Goal: Information Seeking & Learning: Learn about a topic

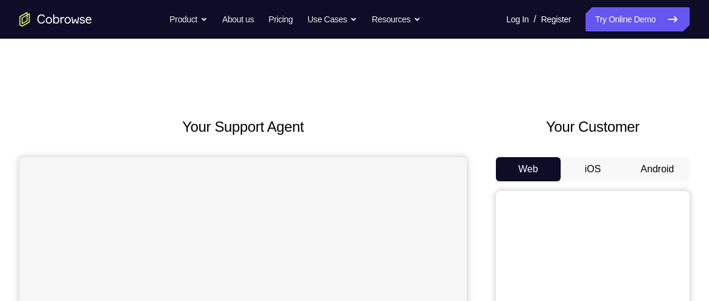
click at [645, 167] on button "Android" at bounding box center [657, 169] width 65 height 24
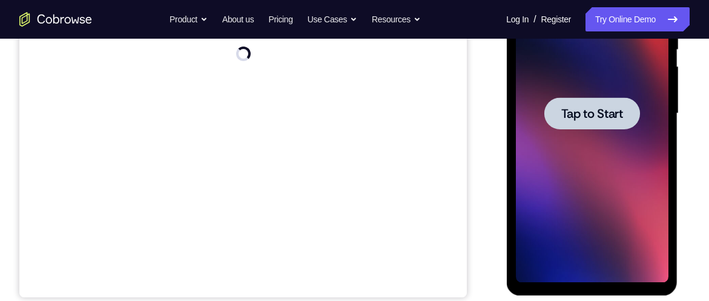
scroll to position [268, 0]
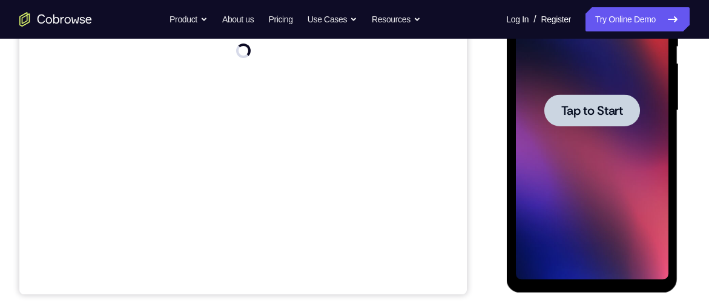
click at [595, 191] on div at bounding box center [591, 110] width 153 height 339
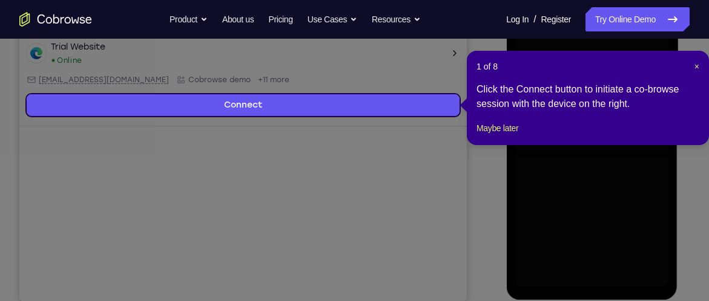
scroll to position [260, 0]
click at [694, 64] on span "×" at bounding box center [696, 67] width 5 height 10
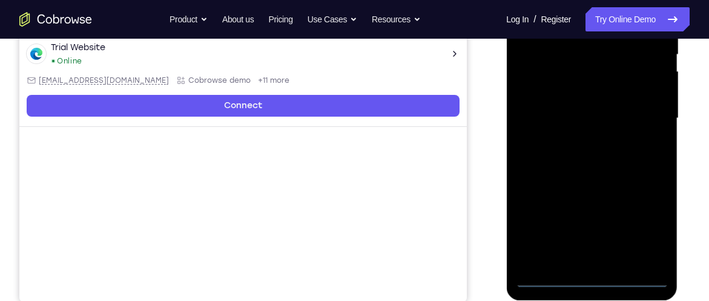
click at [593, 278] on div at bounding box center [591, 118] width 153 height 339
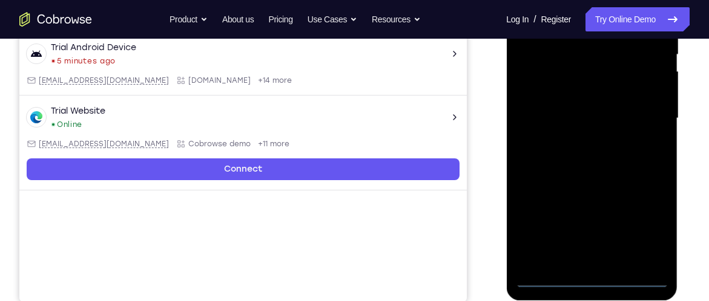
click at [648, 226] on div at bounding box center [591, 118] width 153 height 339
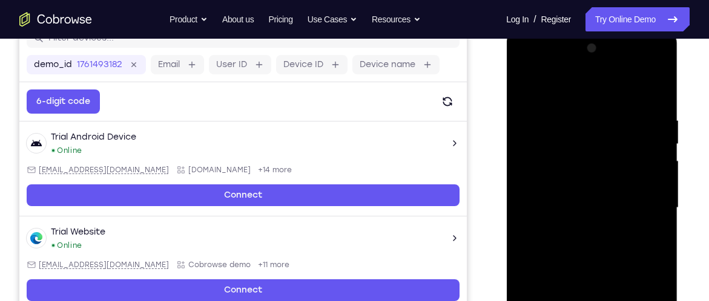
scroll to position [167, 0]
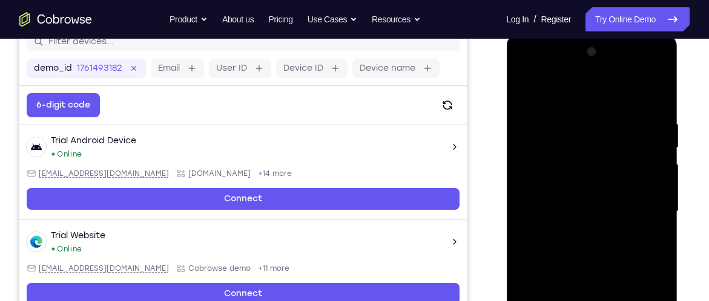
click at [555, 66] on div at bounding box center [591, 211] width 153 height 339
click at [642, 205] on div at bounding box center [591, 211] width 153 height 339
click at [573, 237] on div at bounding box center [591, 211] width 153 height 339
click at [578, 197] on div at bounding box center [591, 211] width 153 height 339
click at [550, 189] on div at bounding box center [591, 211] width 153 height 339
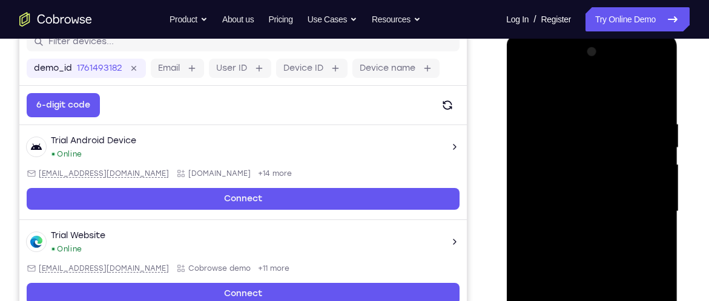
click at [549, 207] on div at bounding box center [591, 211] width 153 height 339
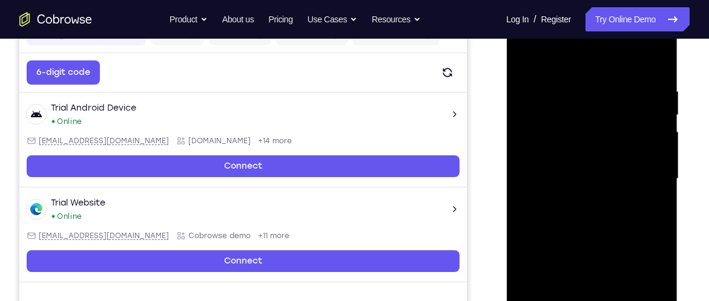
scroll to position [201, 0]
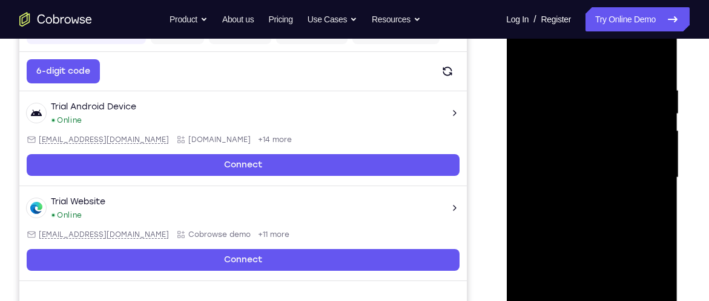
click at [549, 214] on div at bounding box center [591, 177] width 153 height 339
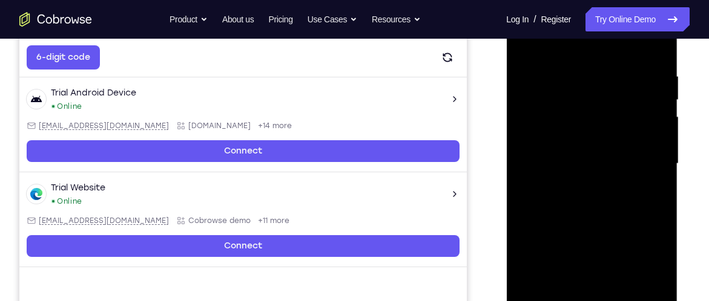
scroll to position [216, 0]
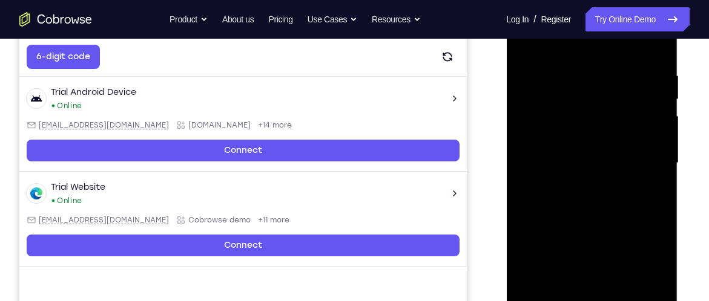
click at [657, 59] on div at bounding box center [591, 163] width 153 height 339
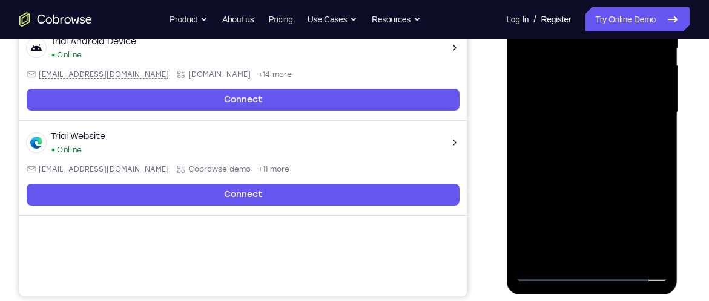
scroll to position [266, 0]
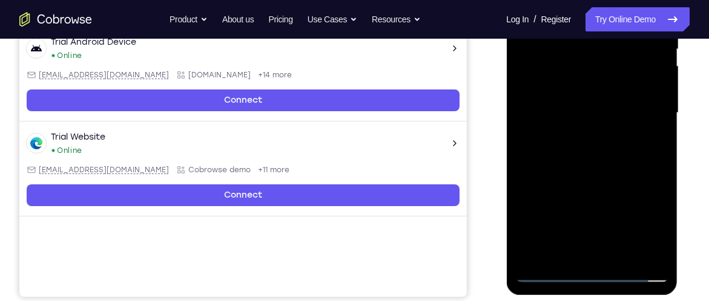
click at [622, 254] on div at bounding box center [591, 113] width 153 height 339
click at [552, 177] on div at bounding box center [591, 113] width 153 height 339
click at [550, 277] on div at bounding box center [591, 113] width 153 height 339
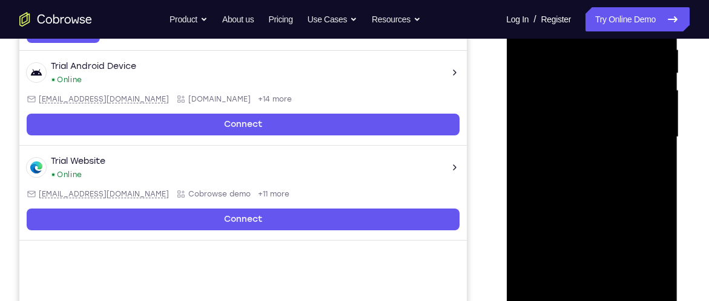
scroll to position [240, 0]
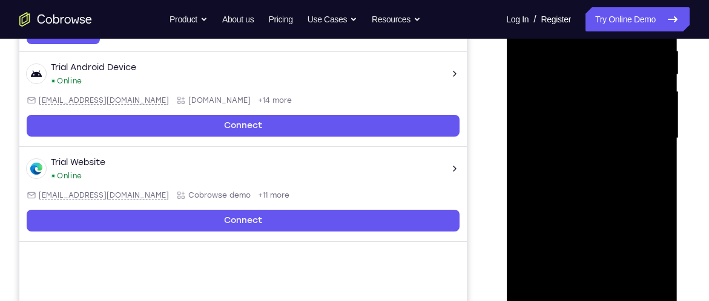
click at [608, 57] on div at bounding box center [591, 138] width 153 height 339
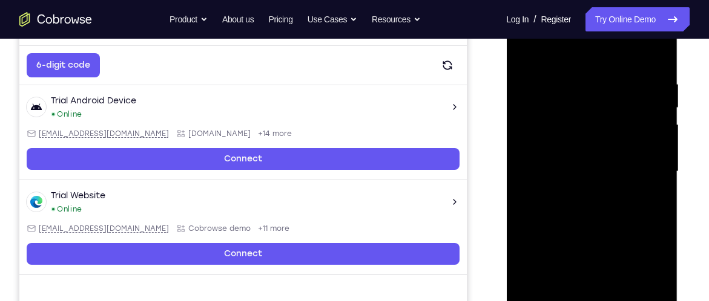
scroll to position [206, 0]
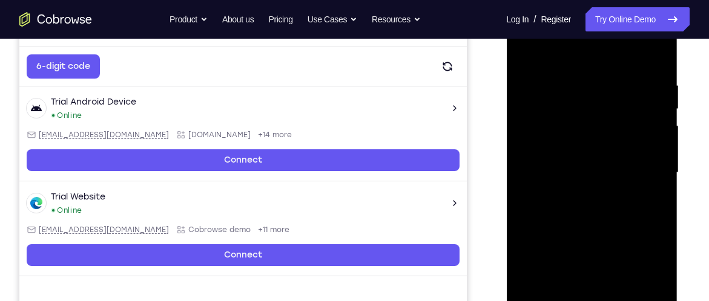
click at [528, 55] on div at bounding box center [591, 173] width 153 height 339
drag, startPoint x: 566, startPoint y: 229, endPoint x: 561, endPoint y: 174, distance: 56.0
click at [561, 174] on div at bounding box center [591, 173] width 153 height 339
drag, startPoint x: 588, startPoint y: 248, endPoint x: 578, endPoint y: 196, distance: 53.0
click at [578, 196] on div at bounding box center [591, 173] width 153 height 339
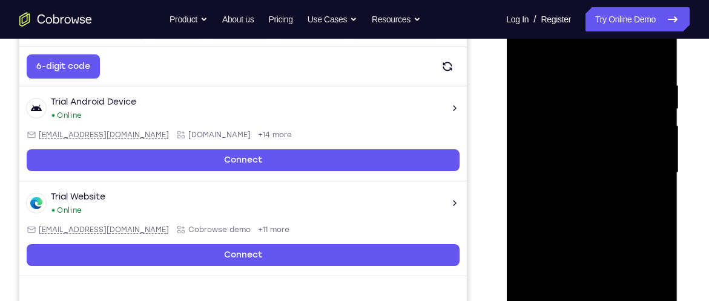
click at [645, 151] on div at bounding box center [591, 173] width 153 height 339
drag, startPoint x: 621, startPoint y: 131, endPoint x: 621, endPoint y: 164, distance: 33.3
click at [621, 164] on div at bounding box center [591, 173] width 153 height 339
drag, startPoint x: 619, startPoint y: 149, endPoint x: 619, endPoint y: 174, distance: 24.8
click at [619, 174] on div at bounding box center [591, 173] width 153 height 339
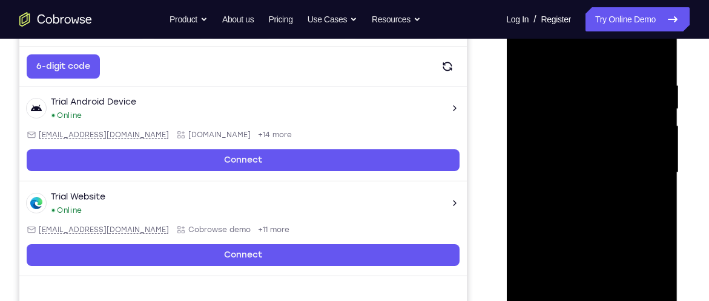
click at [656, 164] on div at bounding box center [591, 173] width 153 height 339
click at [659, 166] on div at bounding box center [591, 173] width 153 height 339
click at [654, 165] on div at bounding box center [591, 173] width 153 height 339
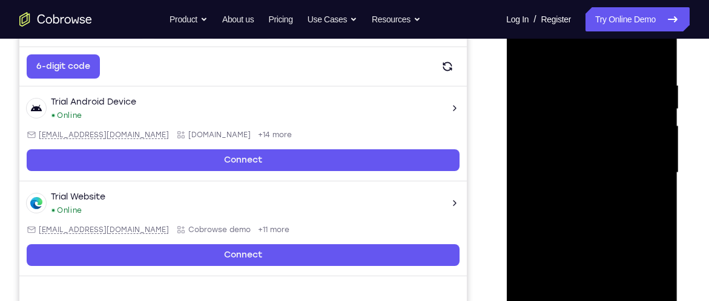
click at [654, 165] on div at bounding box center [591, 173] width 153 height 339
click at [526, 47] on div at bounding box center [591, 173] width 153 height 339
click at [548, 260] on div at bounding box center [591, 173] width 153 height 339
click at [654, 170] on div at bounding box center [591, 173] width 153 height 339
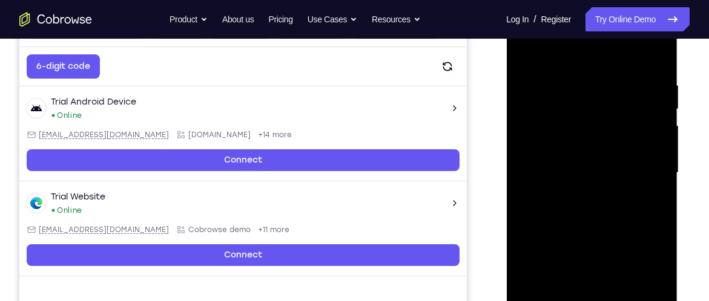
click at [655, 170] on div at bounding box center [591, 173] width 153 height 339
drag, startPoint x: 595, startPoint y: 246, endPoint x: 593, endPoint y: 214, distance: 32.1
click at [593, 214] on div at bounding box center [591, 173] width 153 height 339
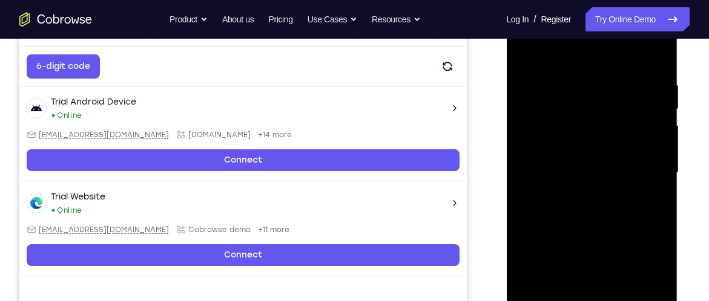
click at [526, 51] on div at bounding box center [591, 173] width 153 height 339
click at [584, 208] on div at bounding box center [591, 173] width 153 height 339
drag, startPoint x: 578, startPoint y: 154, endPoint x: 578, endPoint y: 208, distance: 53.3
click at [578, 208] on div at bounding box center [591, 173] width 153 height 339
click at [528, 46] on div at bounding box center [591, 173] width 153 height 339
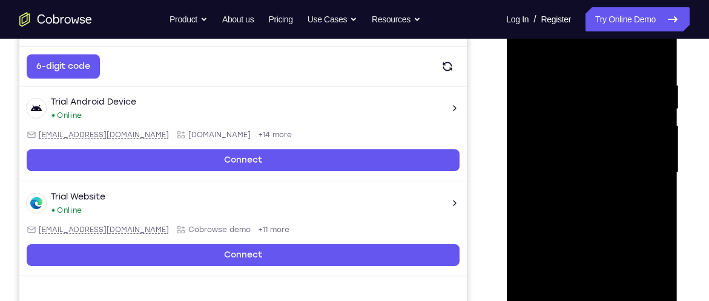
drag, startPoint x: 577, startPoint y: 226, endPoint x: 567, endPoint y: 127, distance: 100.4
click at [567, 127] on div at bounding box center [591, 173] width 153 height 339
click at [548, 219] on div at bounding box center [591, 173] width 153 height 339
drag, startPoint x: 636, startPoint y: 164, endPoint x: 636, endPoint y: 218, distance: 53.9
click at [636, 218] on div at bounding box center [591, 173] width 153 height 339
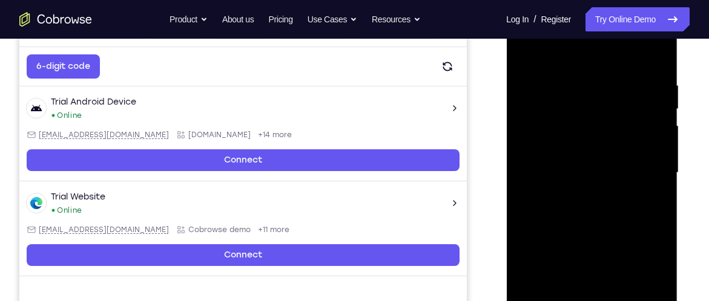
click at [657, 156] on div at bounding box center [591, 173] width 153 height 339
click at [660, 151] on div at bounding box center [591, 173] width 153 height 339
click at [655, 151] on div at bounding box center [591, 173] width 153 height 339
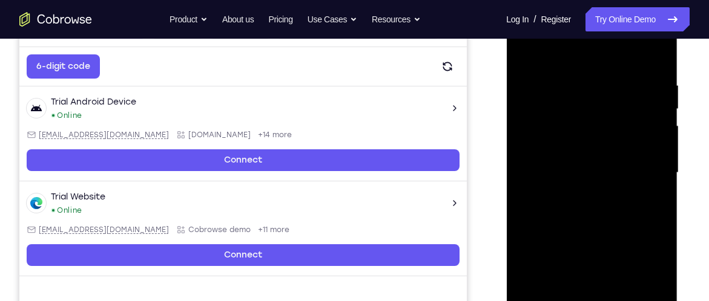
click at [655, 151] on div at bounding box center [591, 173] width 153 height 339
drag, startPoint x: 558, startPoint y: 131, endPoint x: 554, endPoint y: 21, distance: 109.7
click at [554, 21] on div at bounding box center [591, 173] width 153 height 339
click at [524, 50] on div at bounding box center [591, 173] width 153 height 339
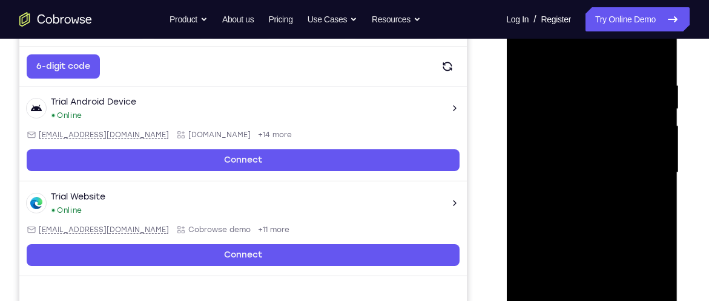
drag, startPoint x: 600, startPoint y: 217, endPoint x: 598, endPoint y: 162, distance: 55.7
click at [598, 162] on div at bounding box center [591, 173] width 153 height 339
click at [590, 229] on div at bounding box center [591, 173] width 153 height 339
drag, startPoint x: 651, startPoint y: 141, endPoint x: 646, endPoint y: 214, distance: 73.4
click at [646, 214] on div at bounding box center [591, 173] width 153 height 339
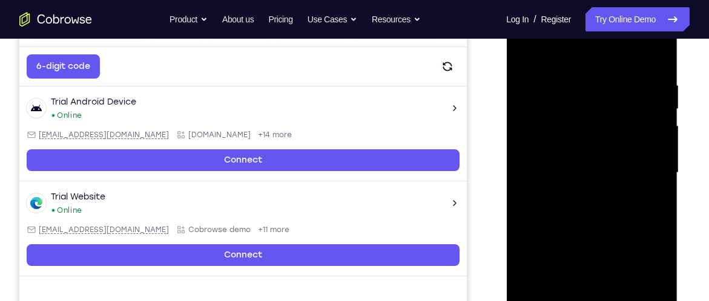
click at [657, 164] on div at bounding box center [591, 173] width 153 height 339
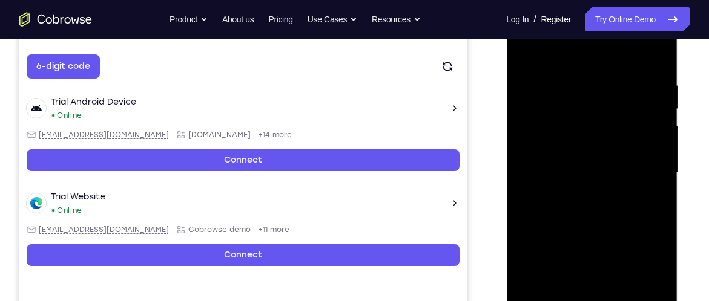
click at [659, 163] on div at bounding box center [591, 173] width 153 height 339
click at [656, 168] on div at bounding box center [591, 173] width 153 height 339
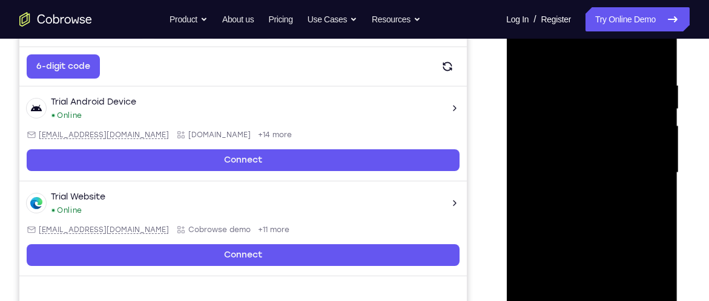
click at [656, 168] on div at bounding box center [591, 173] width 153 height 339
click at [523, 50] on div at bounding box center [591, 173] width 153 height 339
drag, startPoint x: 584, startPoint y: 225, endPoint x: 578, endPoint y: 160, distance: 65.7
click at [578, 160] on div at bounding box center [591, 173] width 153 height 339
drag, startPoint x: 581, startPoint y: 211, endPoint x: 581, endPoint y: 200, distance: 11.5
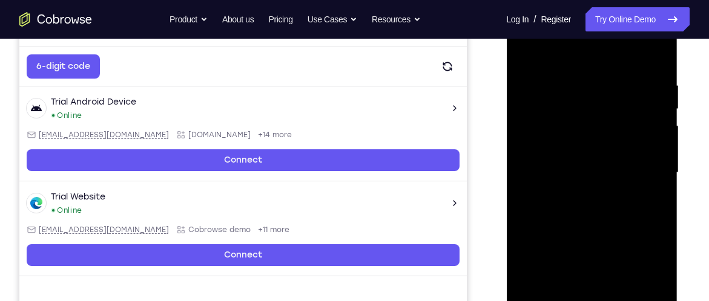
click at [581, 200] on div at bounding box center [591, 173] width 153 height 339
drag, startPoint x: 582, startPoint y: 214, endPoint x: 580, endPoint y: 159, distance: 54.5
click at [580, 159] on div at bounding box center [591, 173] width 153 height 339
drag, startPoint x: 594, startPoint y: 213, endPoint x: 589, endPoint y: 145, distance: 68.6
click at [589, 145] on div at bounding box center [591, 173] width 153 height 339
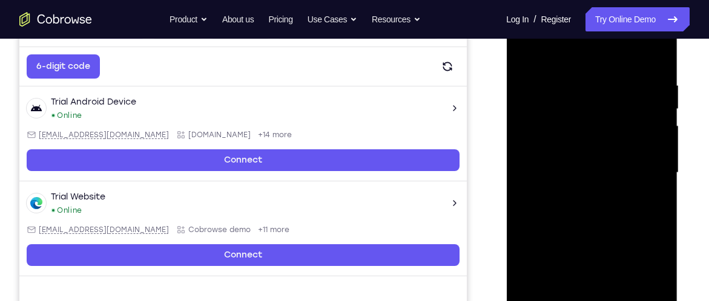
drag, startPoint x: 593, startPoint y: 223, endPoint x: 596, endPoint y: 269, distance: 46.8
click at [596, 269] on div at bounding box center [591, 173] width 153 height 339
drag, startPoint x: 589, startPoint y: 130, endPoint x: 601, endPoint y: 228, distance: 98.8
click at [601, 228] on div at bounding box center [591, 173] width 153 height 339
click at [538, 75] on div at bounding box center [591, 173] width 153 height 339
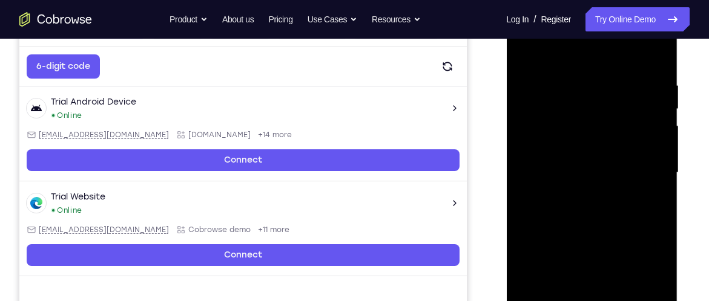
click at [639, 133] on div at bounding box center [591, 173] width 153 height 339
click at [610, 142] on div at bounding box center [591, 173] width 153 height 339
click at [596, 157] on div at bounding box center [591, 173] width 153 height 339
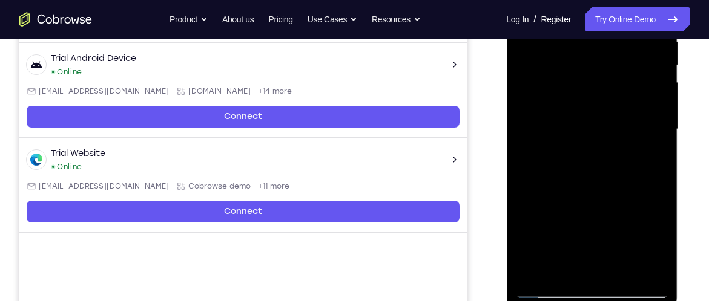
scroll to position [252, 0]
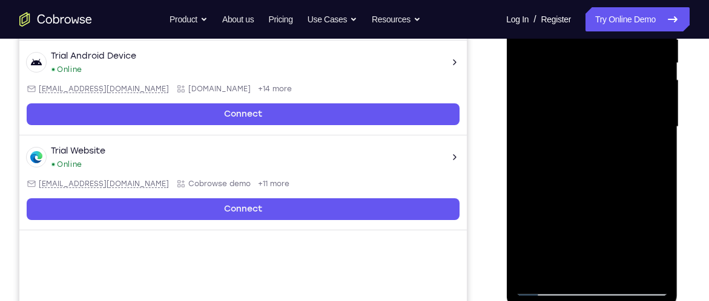
drag, startPoint x: 580, startPoint y: 222, endPoint x: 579, endPoint y: 196, distance: 25.5
click at [579, 196] on div at bounding box center [591, 127] width 153 height 339
click at [530, 269] on div at bounding box center [591, 127] width 153 height 339
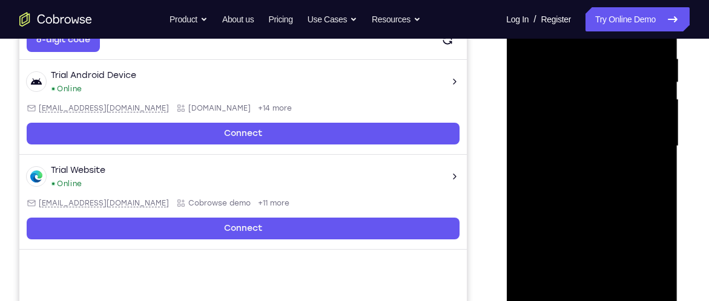
scroll to position [226, 0]
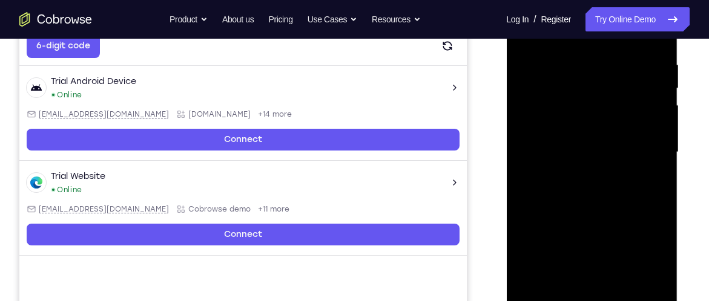
drag, startPoint x: 541, startPoint y: 140, endPoint x: 548, endPoint y: 219, distance: 79.0
click at [548, 219] on div at bounding box center [591, 152] width 153 height 339
drag, startPoint x: 573, startPoint y: 122, endPoint x: 573, endPoint y: 171, distance: 49.0
click at [573, 171] on div at bounding box center [591, 152] width 153 height 339
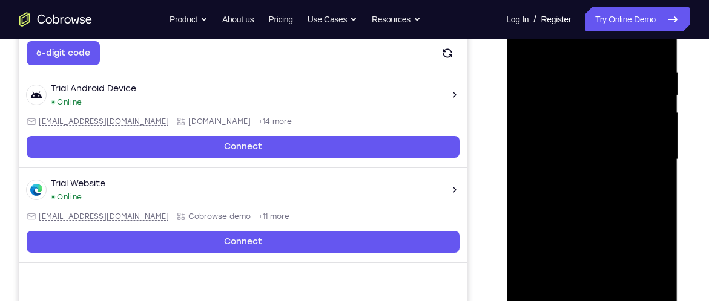
scroll to position [218, 0]
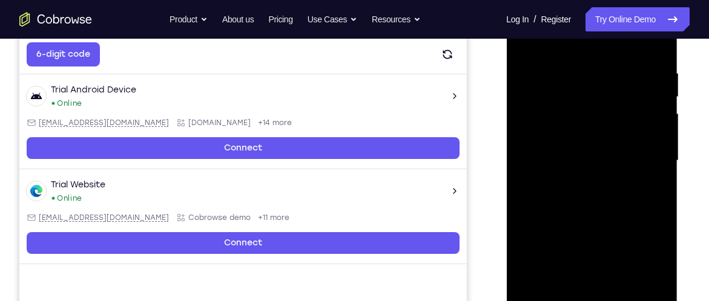
click at [579, 61] on div at bounding box center [591, 161] width 153 height 339
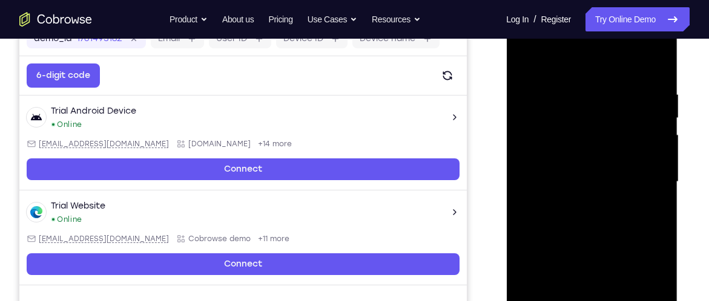
scroll to position [193, 0]
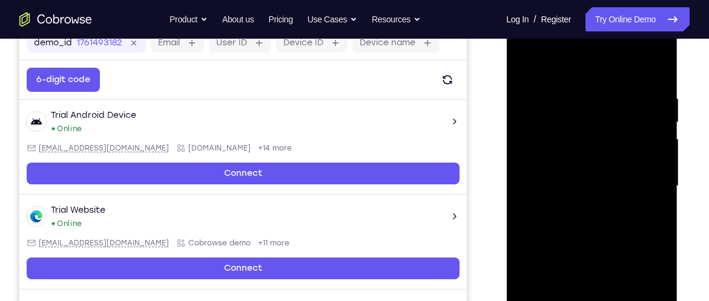
click at [650, 133] on div at bounding box center [591, 186] width 153 height 339
click at [642, 137] on div at bounding box center [591, 186] width 153 height 339
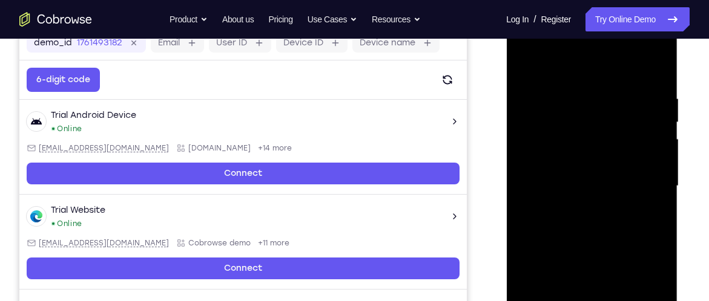
click at [642, 137] on div at bounding box center [591, 186] width 153 height 339
drag, startPoint x: 636, startPoint y: 146, endPoint x: 579, endPoint y: 153, distance: 58.0
click at [579, 153] on div at bounding box center [591, 186] width 153 height 339
click at [657, 147] on div at bounding box center [591, 186] width 153 height 339
drag, startPoint x: 657, startPoint y: 147, endPoint x: 578, endPoint y: 169, distance: 82.3
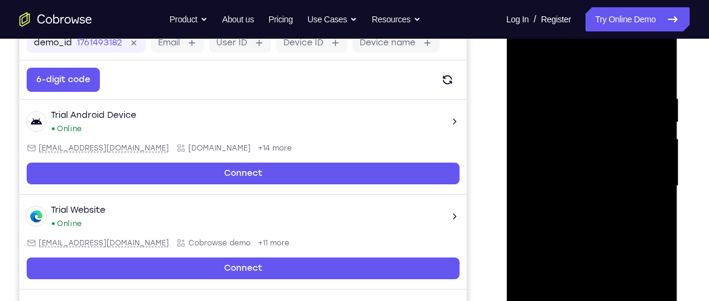
click at [578, 169] on div at bounding box center [591, 186] width 153 height 339
drag, startPoint x: 578, startPoint y: 169, endPoint x: 639, endPoint y: 164, distance: 61.9
click at [639, 164] on div at bounding box center [591, 186] width 153 height 339
click at [634, 158] on div at bounding box center [591, 186] width 153 height 339
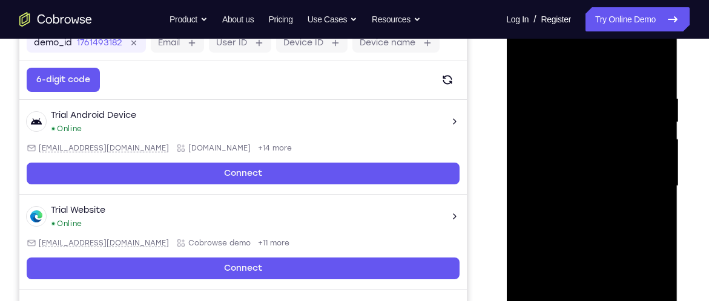
click at [652, 173] on div at bounding box center [591, 186] width 153 height 339
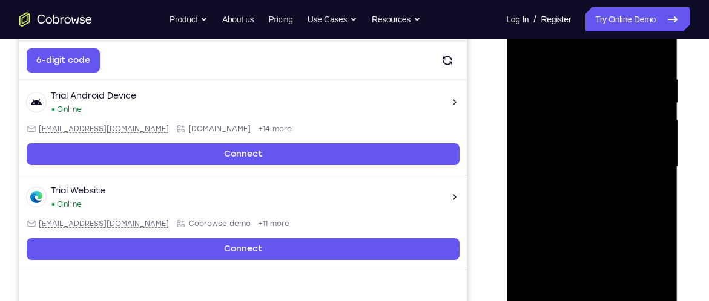
scroll to position [212, 0]
click at [652, 174] on div at bounding box center [591, 167] width 153 height 339
click at [646, 175] on div at bounding box center [591, 167] width 153 height 339
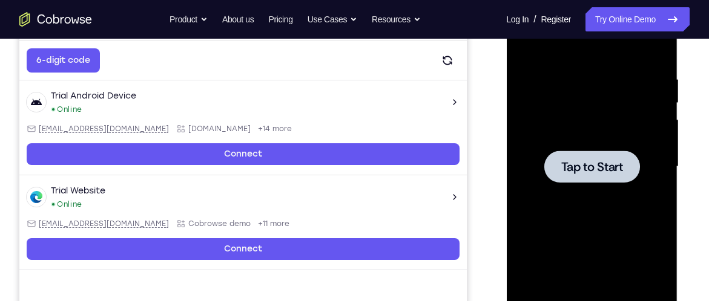
click at [646, 175] on div at bounding box center [591, 167] width 153 height 339
